Goal: Task Accomplishment & Management: Use online tool/utility

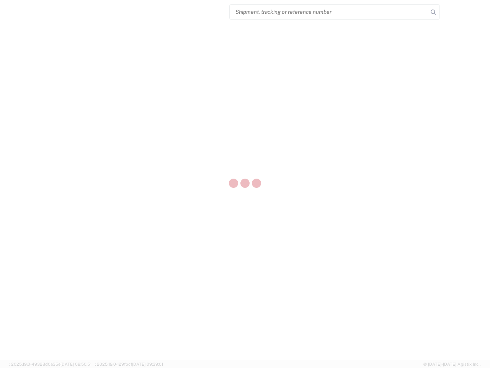
select select "US"
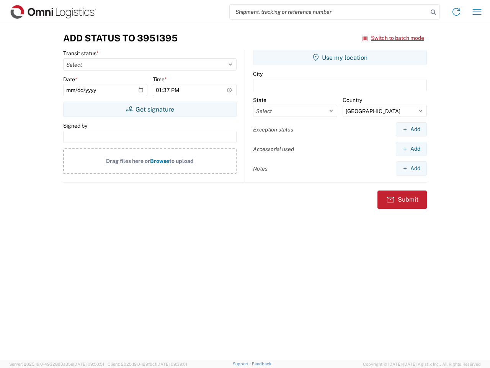
click at [329, 12] on input "search" at bounding box center [329, 12] width 198 height 15
click at [434, 12] on icon at bounding box center [433, 12] width 11 height 11
click at [457, 12] on icon at bounding box center [456, 12] width 12 height 12
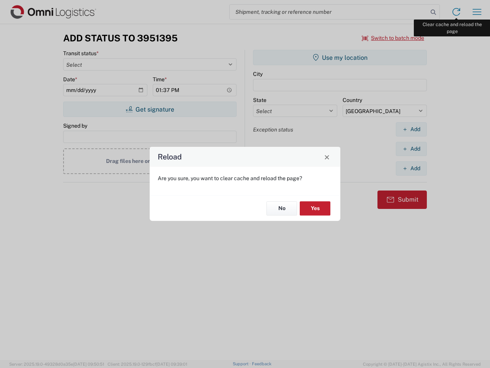
click at [477, 12] on div "Reload Are you sure, you want to clear cache and reload the page? No Yes" at bounding box center [245, 184] width 490 height 368
click at [393, 38] on div "Reload Are you sure, you want to clear cache and reload the page? No Yes" at bounding box center [245, 184] width 490 height 368
click at [150, 109] on div "Reload Are you sure, you want to clear cache and reload the page? No Yes" at bounding box center [245, 184] width 490 height 368
click at [340, 57] on div "Reload Are you sure, you want to clear cache and reload the page? No Yes" at bounding box center [245, 184] width 490 height 368
click at [411, 129] on div "Reload Are you sure, you want to clear cache and reload the page? No Yes" at bounding box center [245, 184] width 490 height 368
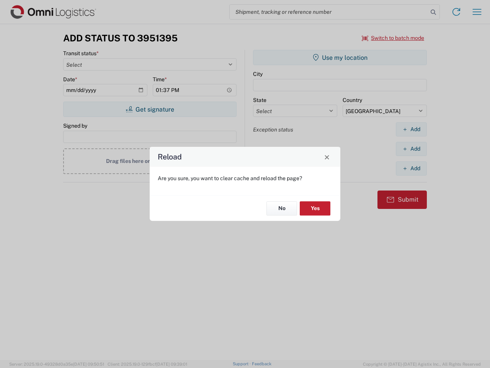
click at [411, 149] on div "Reload Are you sure, you want to clear cache and reload the page? No Yes" at bounding box center [245, 184] width 490 height 368
click at [411, 168] on div "Reload Are you sure, you want to clear cache and reload the page? No Yes" at bounding box center [245, 184] width 490 height 368
